Goal: Find specific page/section: Find specific page/section

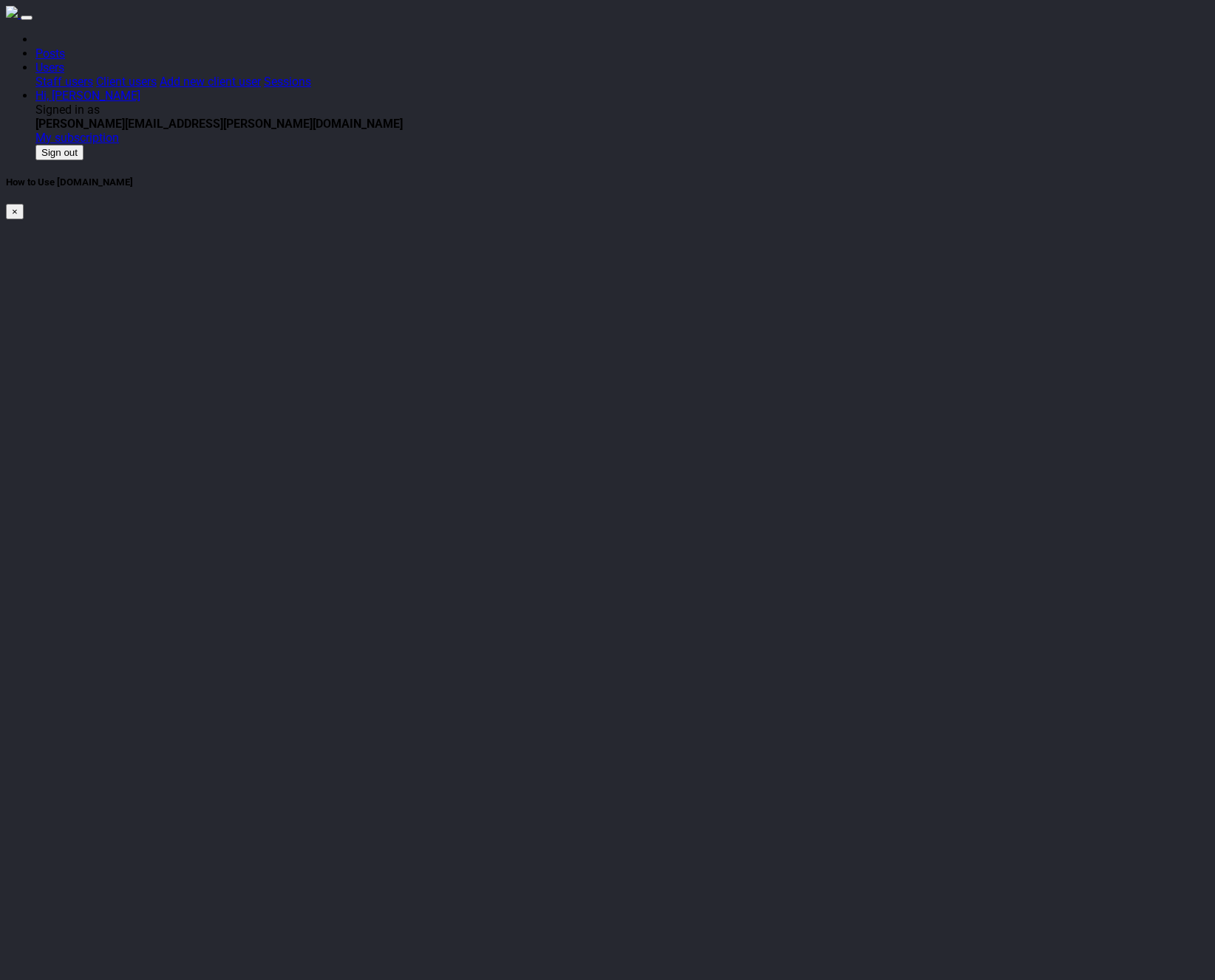
click at [633, 32] on div "Posts Users Staff users Client users Add new client user Sessions Hi, Eric Sign…" at bounding box center [608, 96] width 1203 height 128
click at [611, 37] on nav "Posts Users Staff users Client users Add new client user Sessions Hi, Eric Sign…" at bounding box center [608, 83] width 1203 height 154
